Goal: Find specific page/section: Find specific page/section

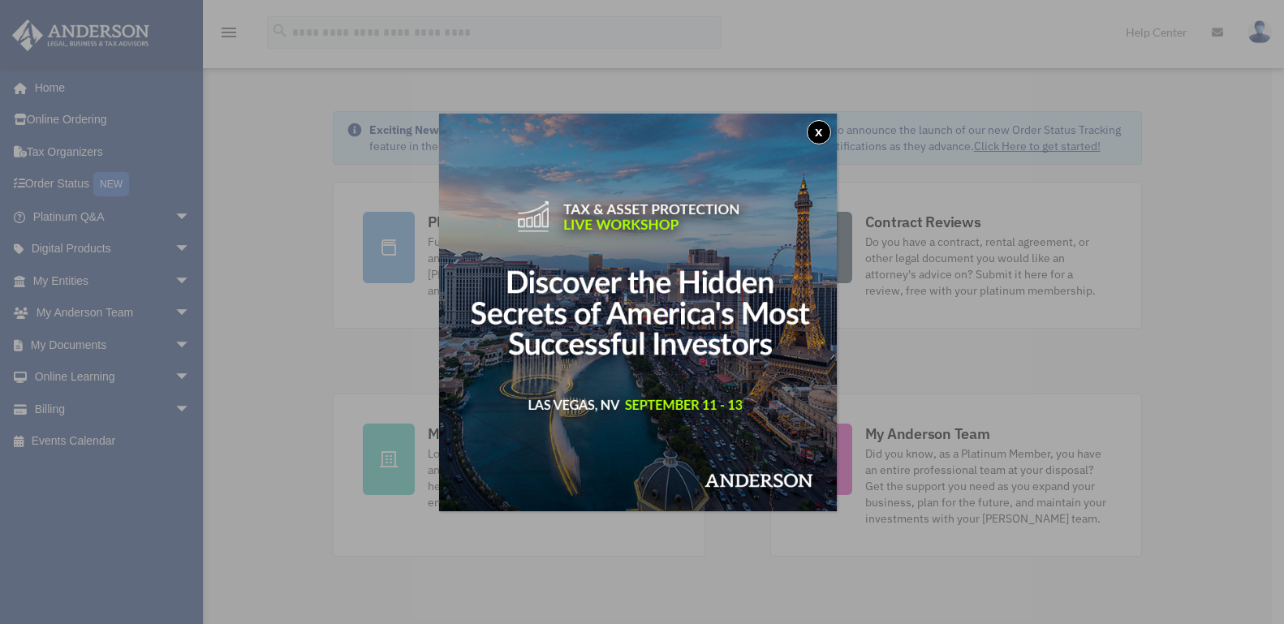
drag, startPoint x: 829, startPoint y: 128, endPoint x: 764, endPoint y: 150, distance: 69.3
click at [827, 129] on button "x" at bounding box center [819, 132] width 24 height 24
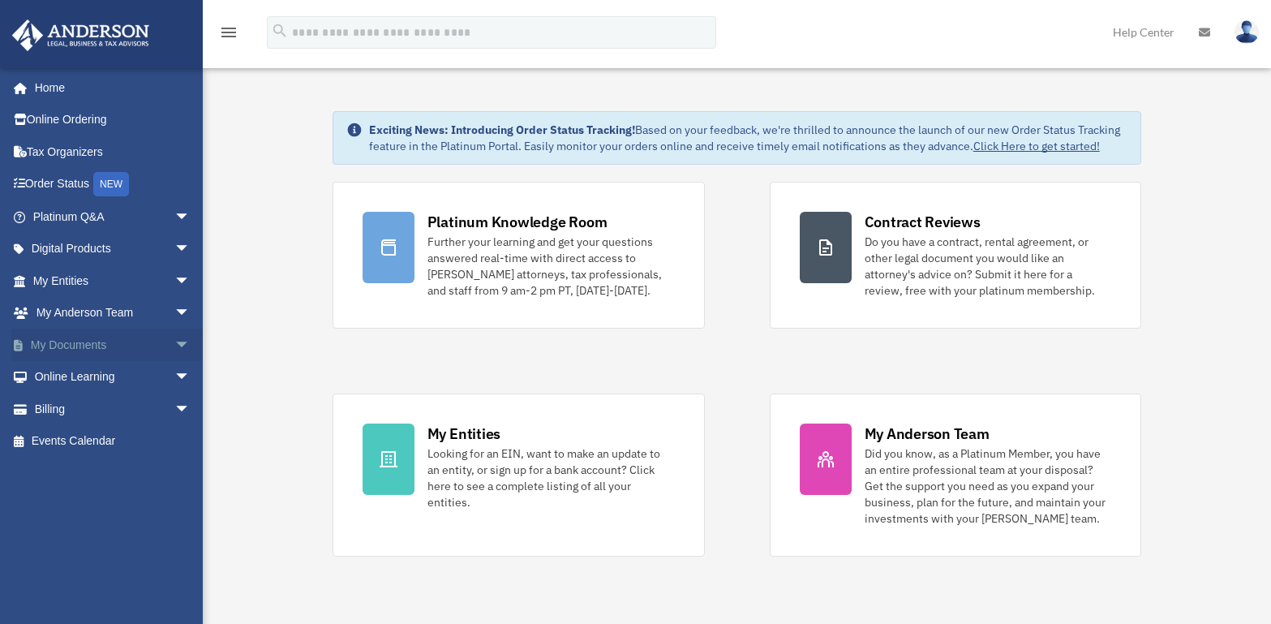
click at [174, 341] on span "arrow_drop_down" at bounding box center [190, 345] width 32 height 33
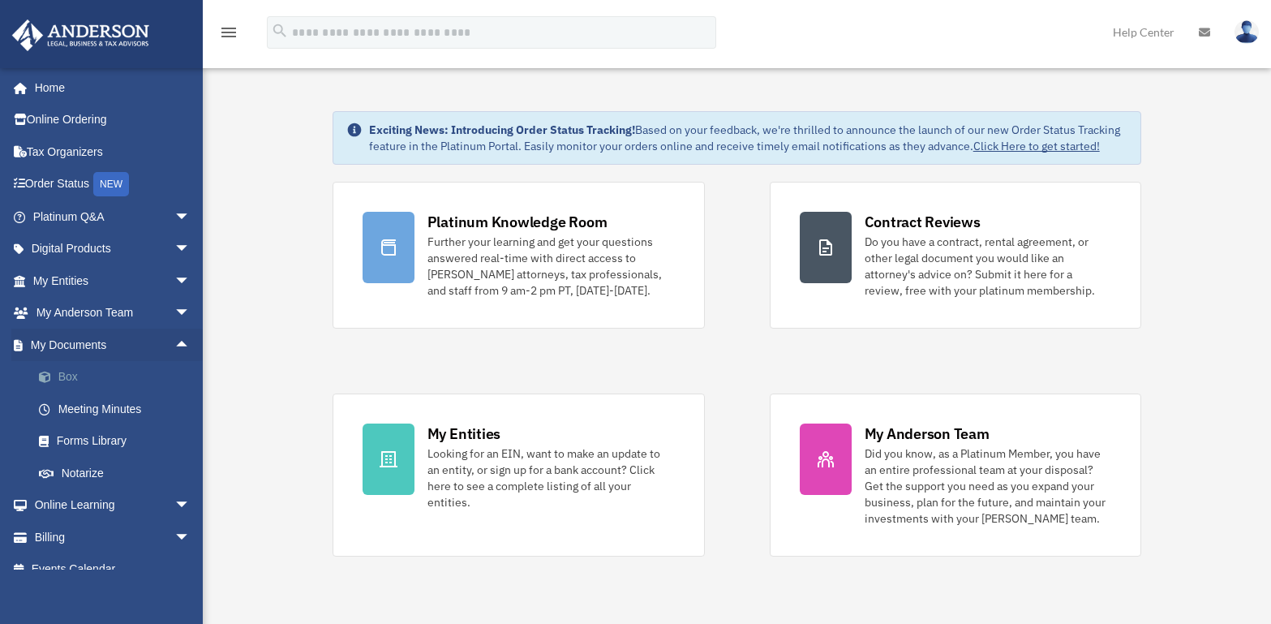
click at [73, 377] on link "Box" at bounding box center [119, 377] width 192 height 32
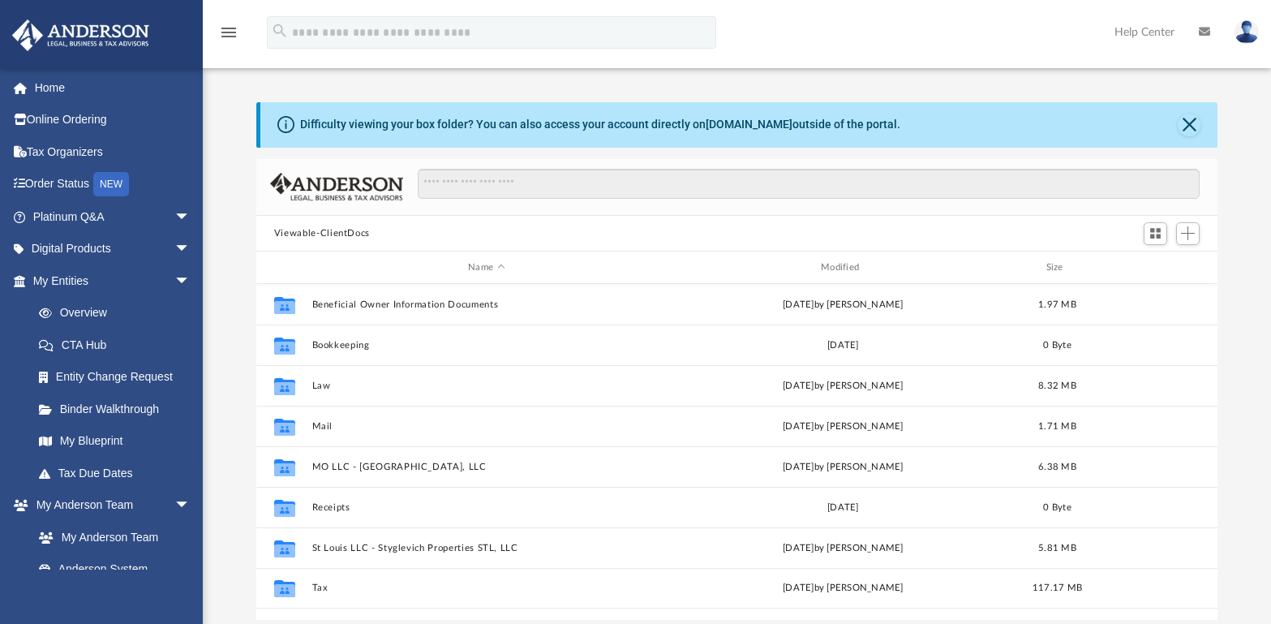
scroll to position [357, 950]
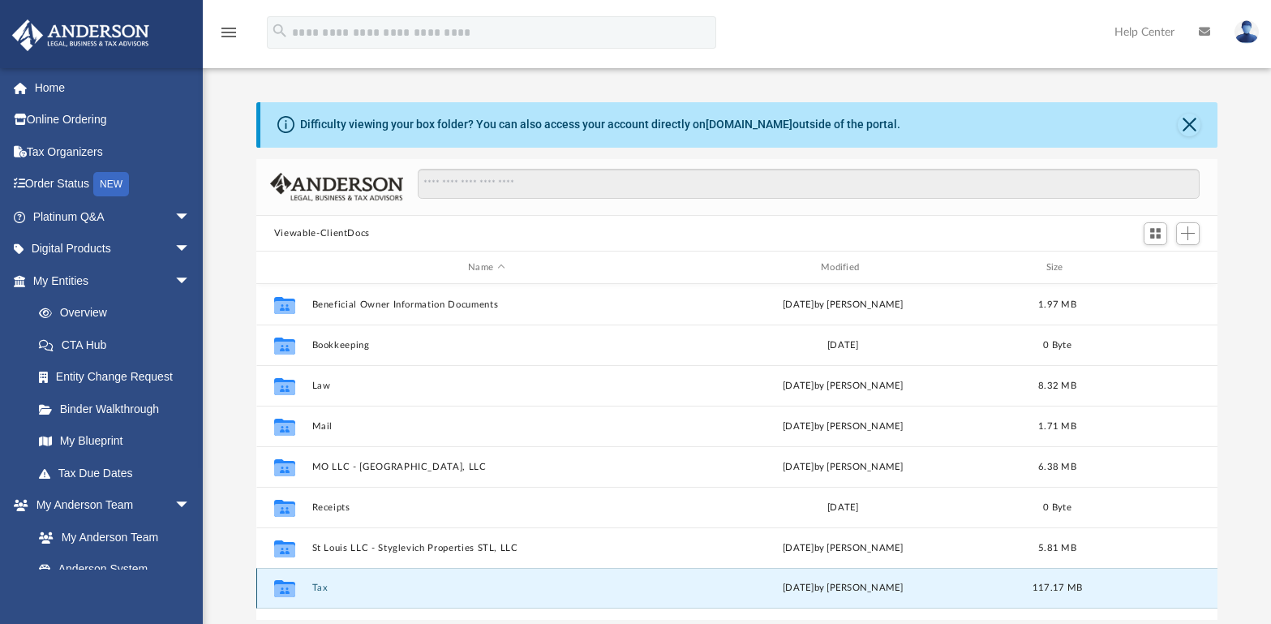
click at [314, 587] on button "Tax" at bounding box center [487, 588] width 350 height 11
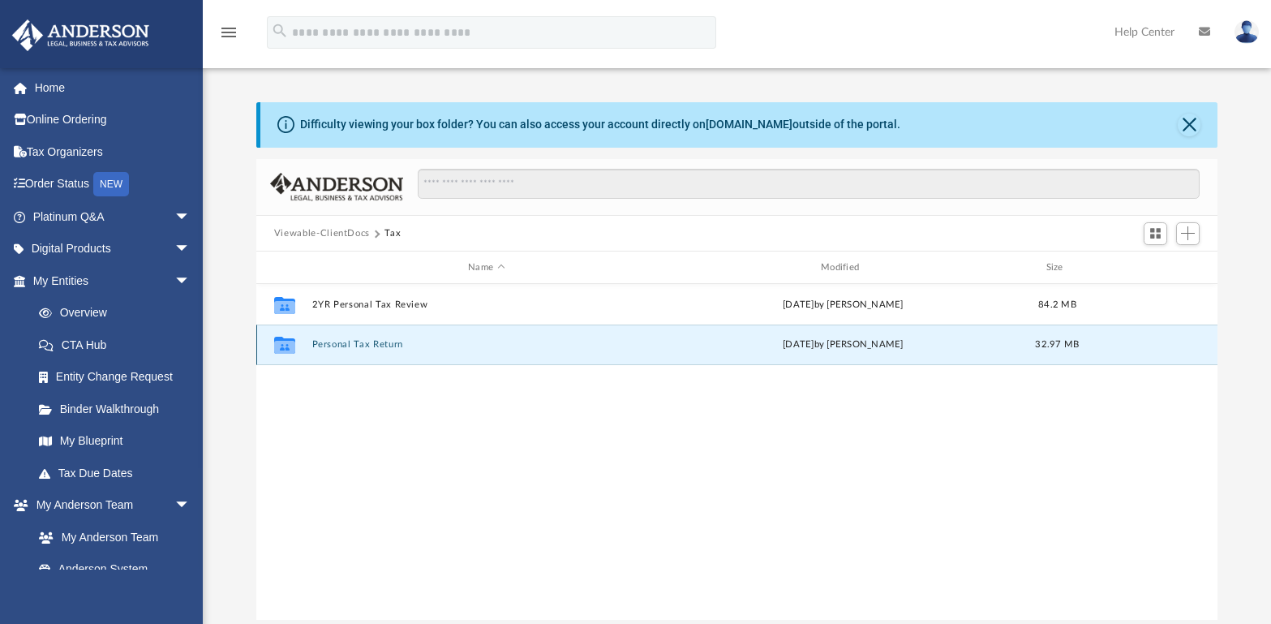
click at [334, 343] on button "Personal Tax Return" at bounding box center [487, 345] width 350 height 11
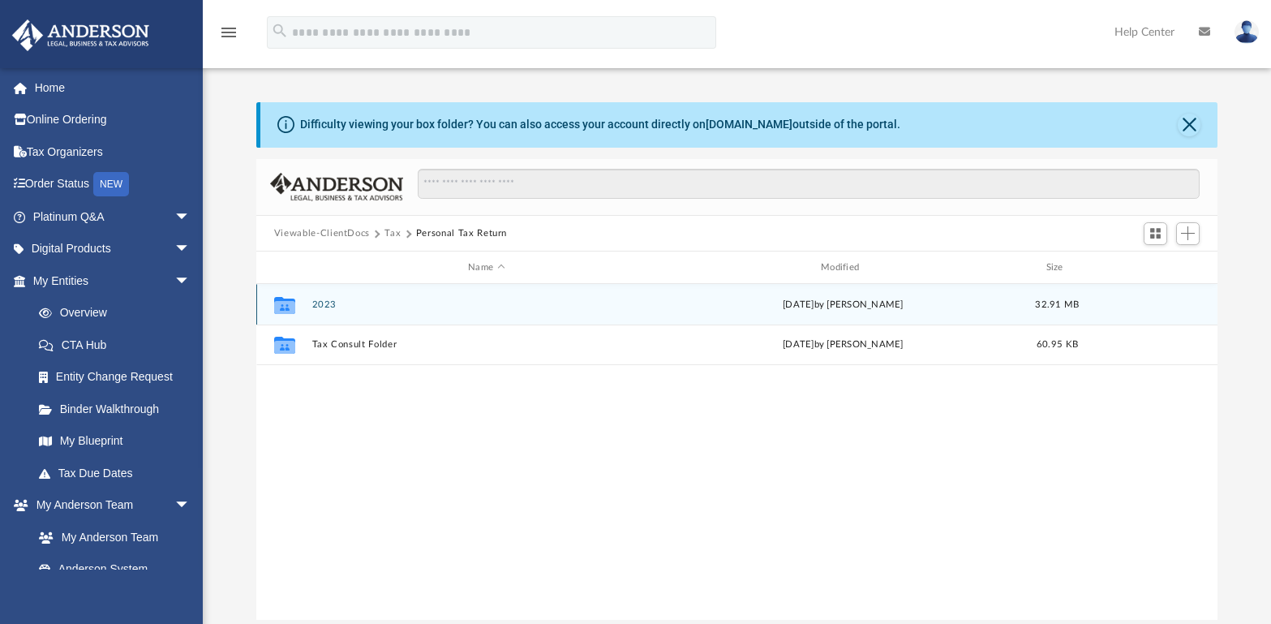
click at [320, 307] on button "2023" at bounding box center [487, 304] width 350 height 11
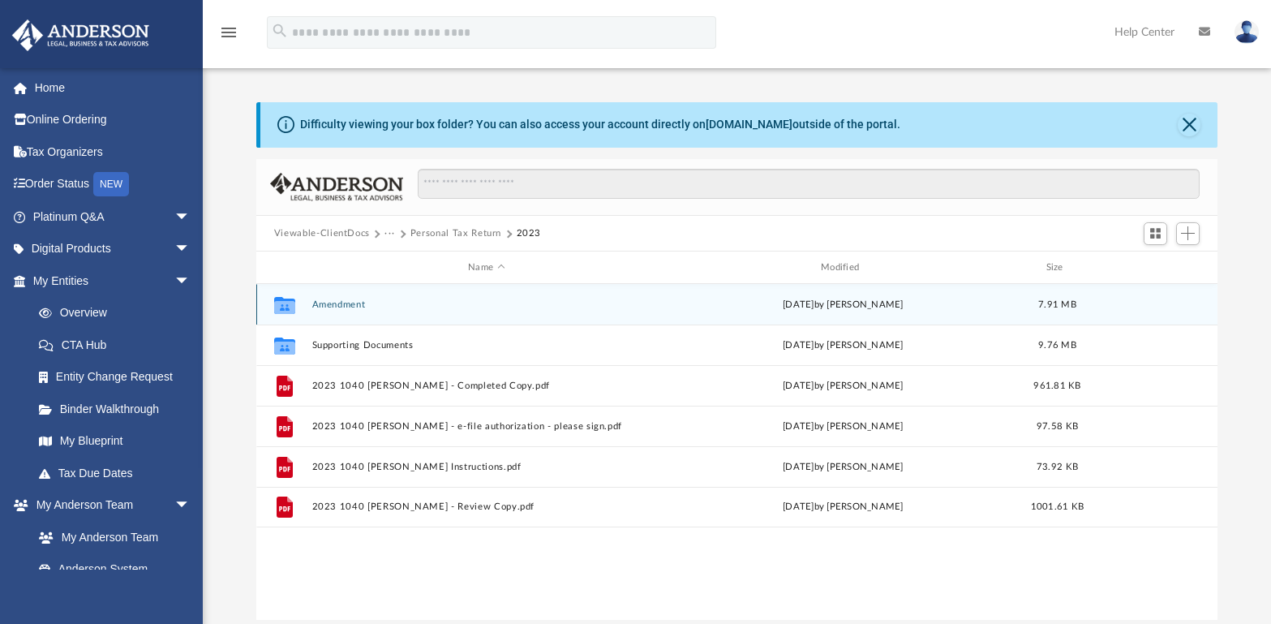
click at [337, 302] on button "Amendment" at bounding box center [487, 304] width 350 height 11
